Goal: Task Accomplishment & Management: Complete application form

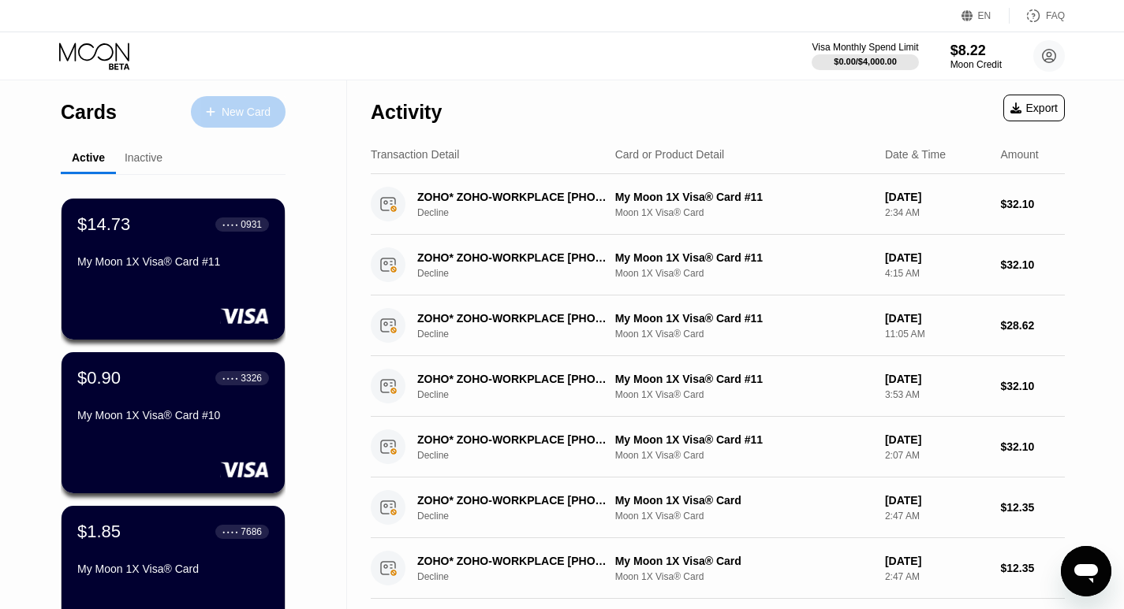
click at [230, 108] on div "New Card" at bounding box center [246, 112] width 49 height 13
